Goal: Transaction & Acquisition: Purchase product/service

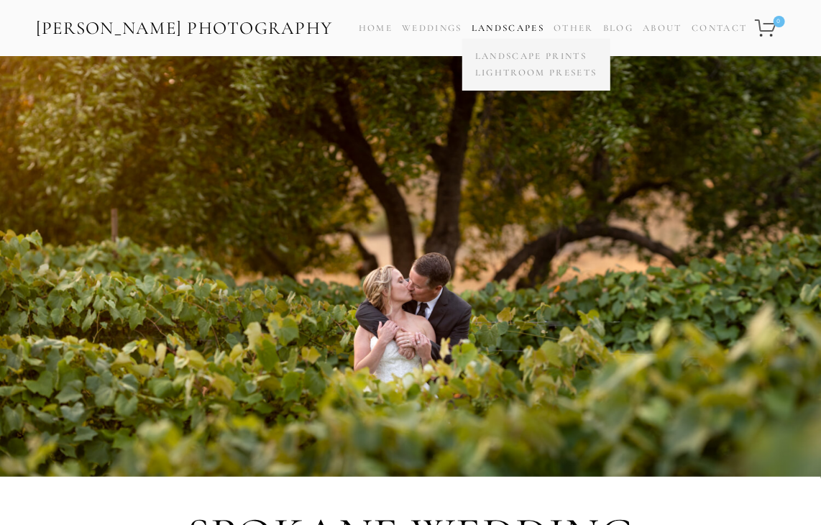
click at [528, 25] on link "Landscapes" at bounding box center [508, 28] width 73 height 12
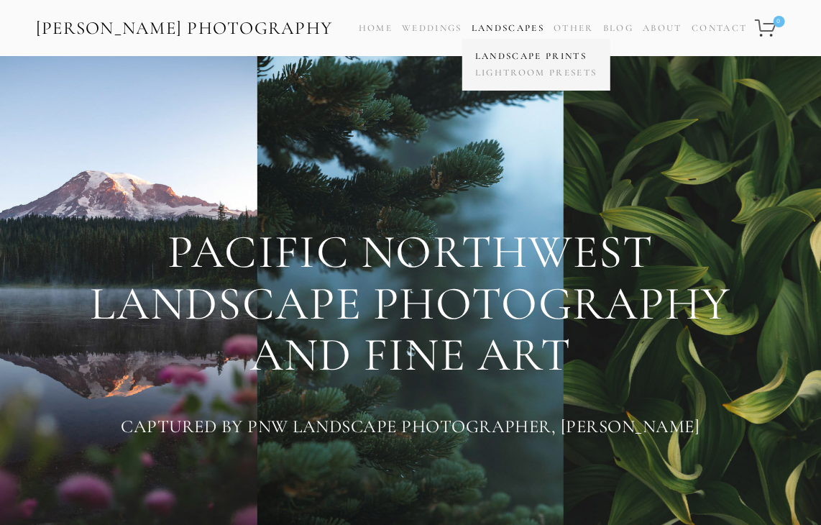
click at [523, 51] on link "Landscape Prints" at bounding box center [536, 56] width 129 height 17
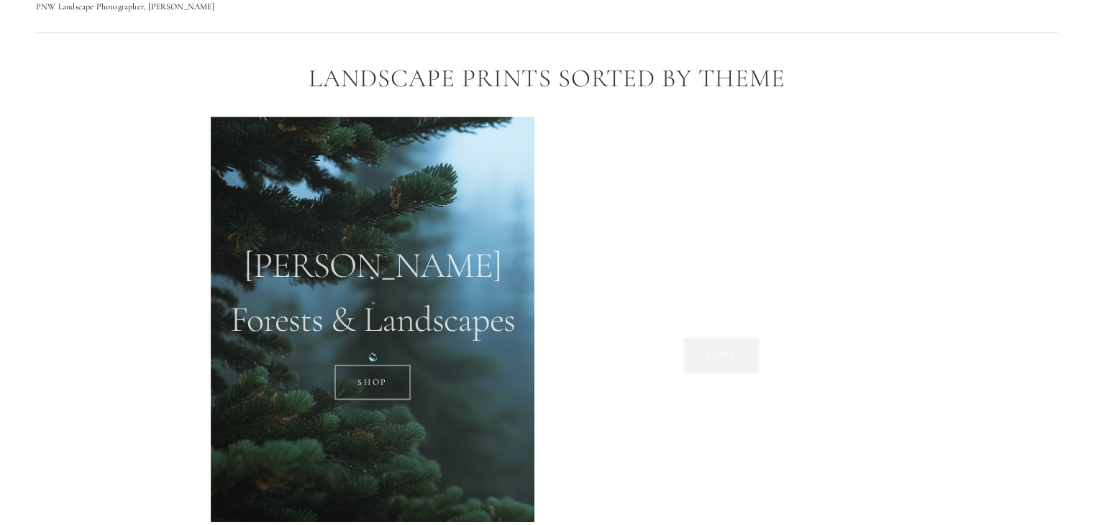
scroll to position [978, 0]
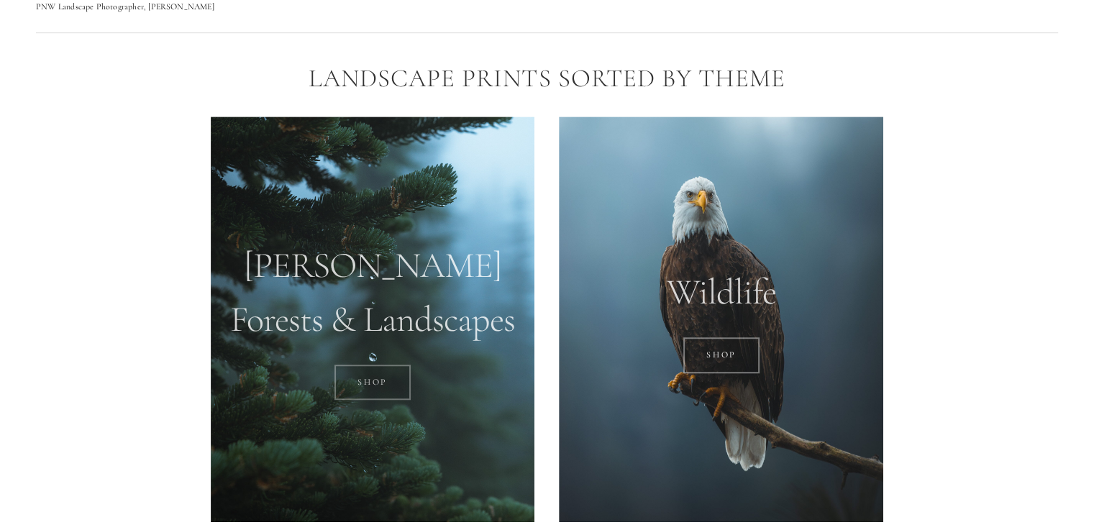
click at [375, 389] on link "SHOP" at bounding box center [372, 383] width 77 height 36
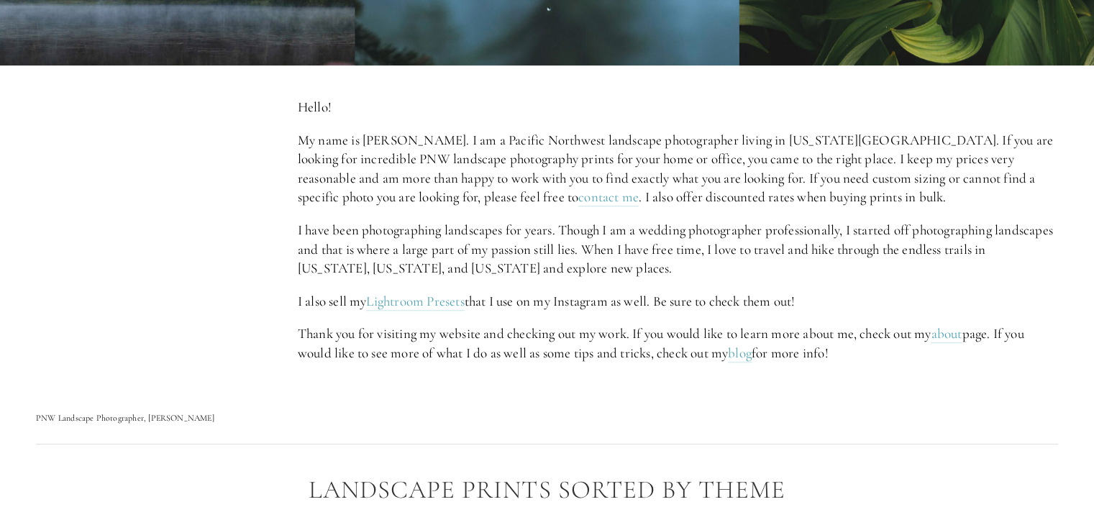
scroll to position [567, 0]
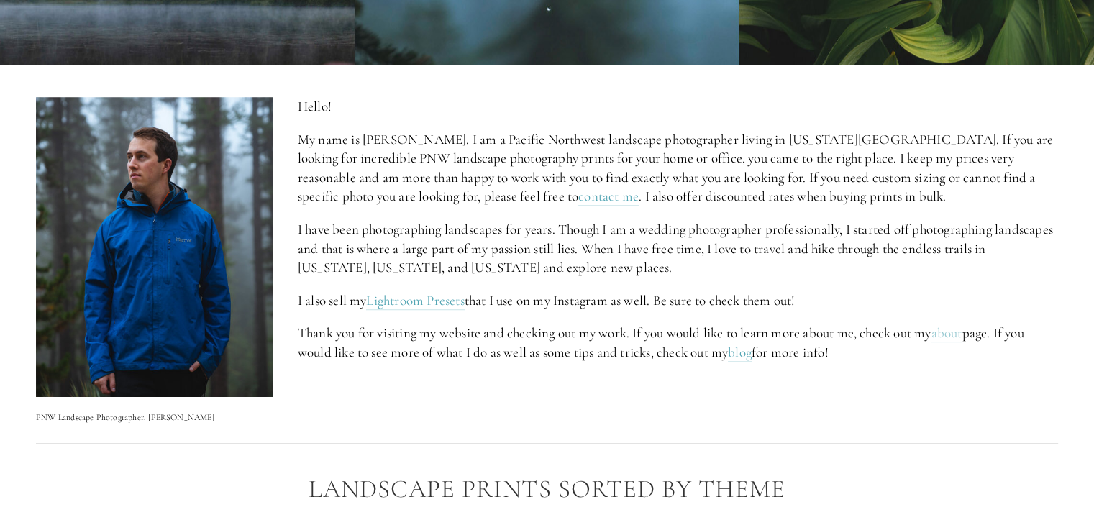
click at [820, 332] on link "about" at bounding box center [945, 333] width 31 height 18
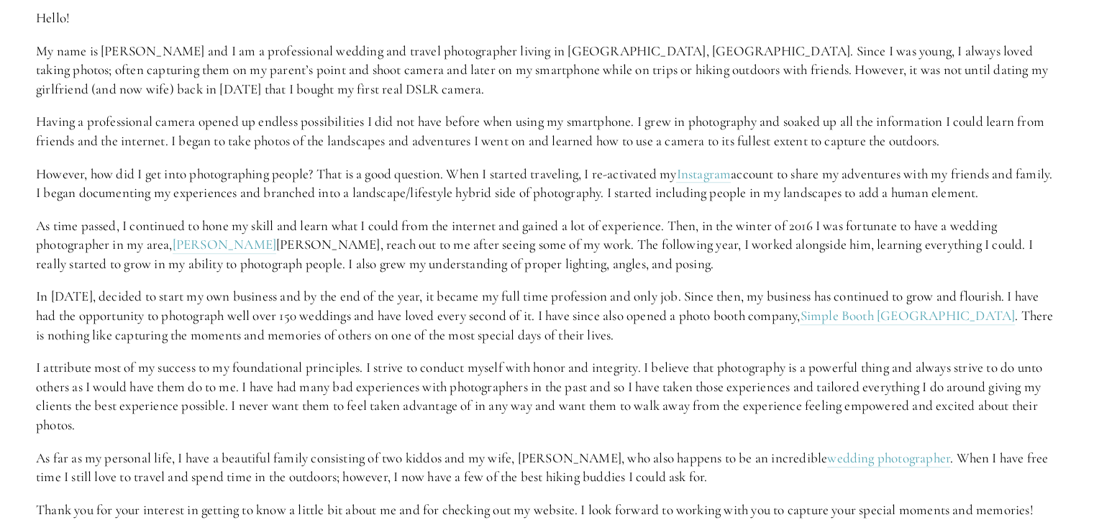
scroll to position [537, 0]
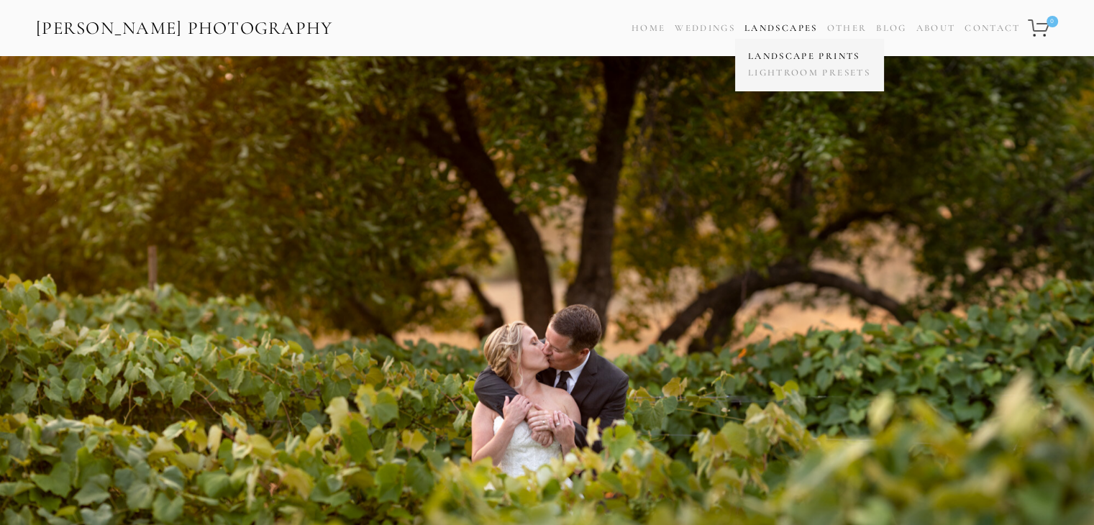
click at [771, 55] on link "Landscape Prints" at bounding box center [808, 56] width 129 height 17
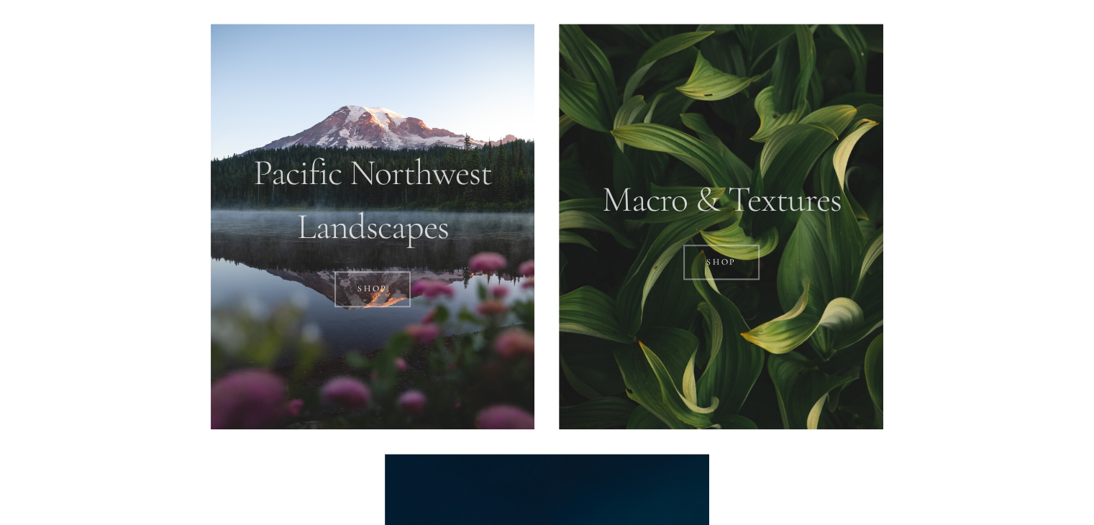
scroll to position [1504, 0]
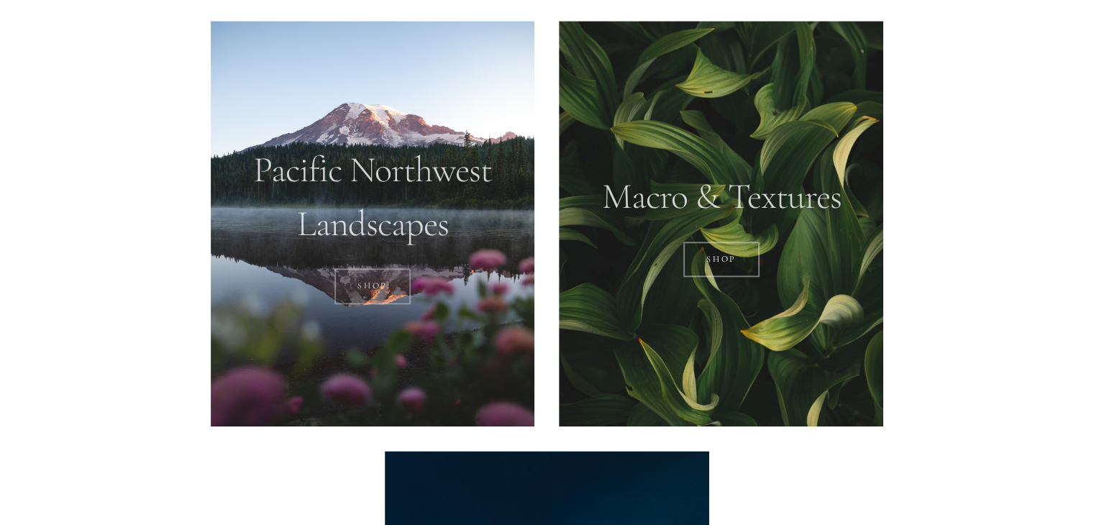
click at [397, 272] on link "SHOP" at bounding box center [372, 286] width 77 height 36
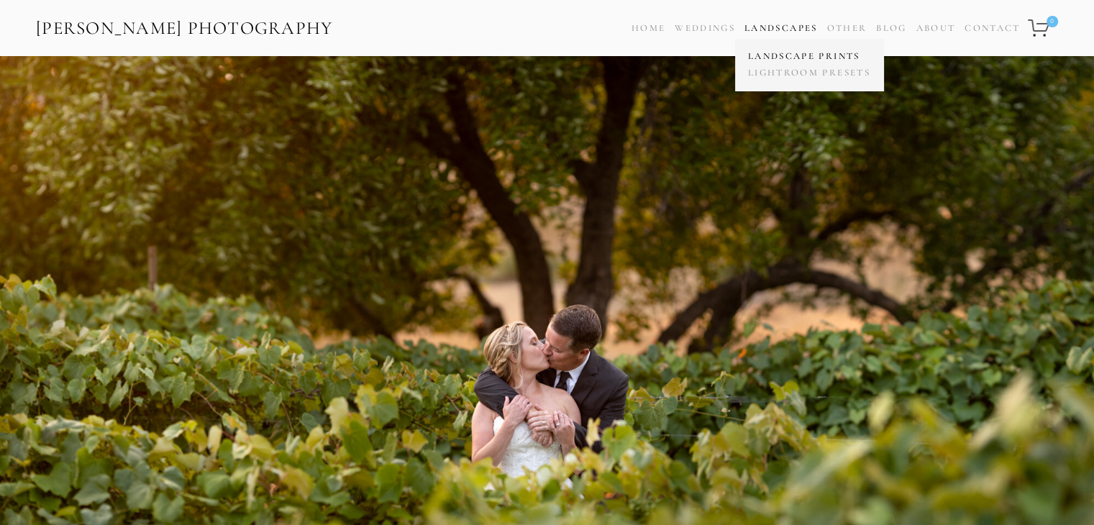
click at [782, 58] on link "Landscape Prints" at bounding box center [808, 56] width 129 height 17
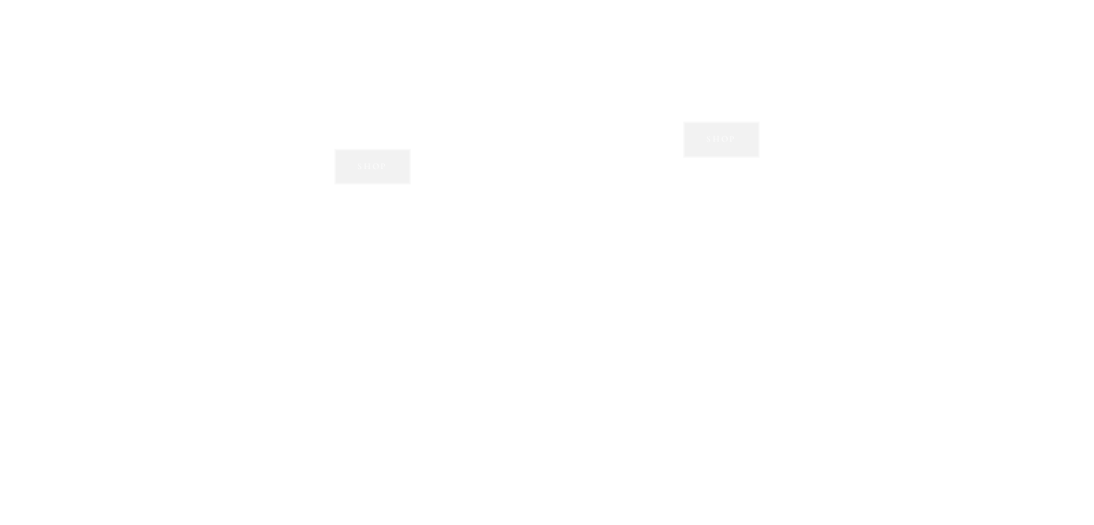
scroll to position [1119, 0]
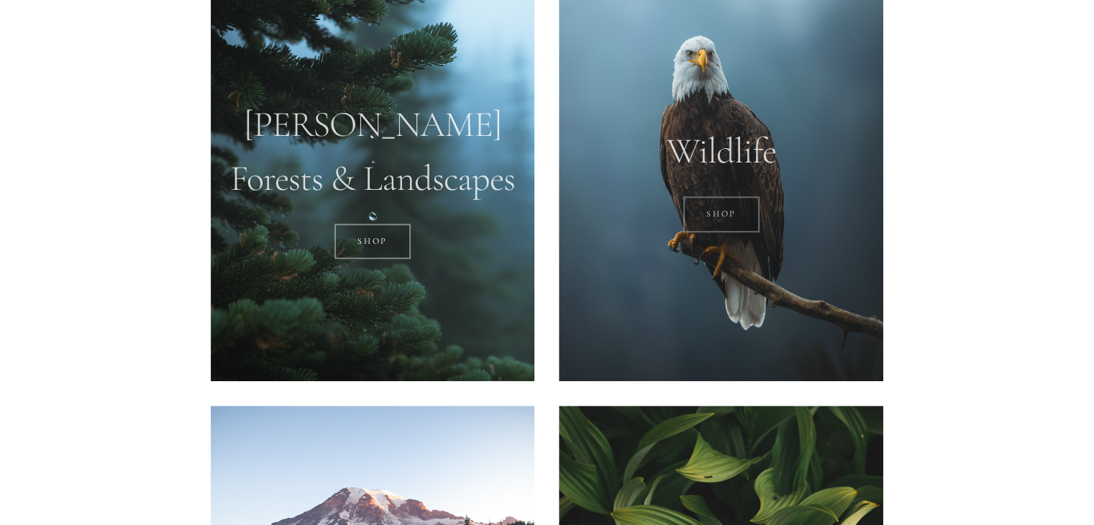
click at [733, 212] on link "SHOP" at bounding box center [721, 214] width 77 height 36
